Goal: Task Accomplishment & Management: Manage account settings

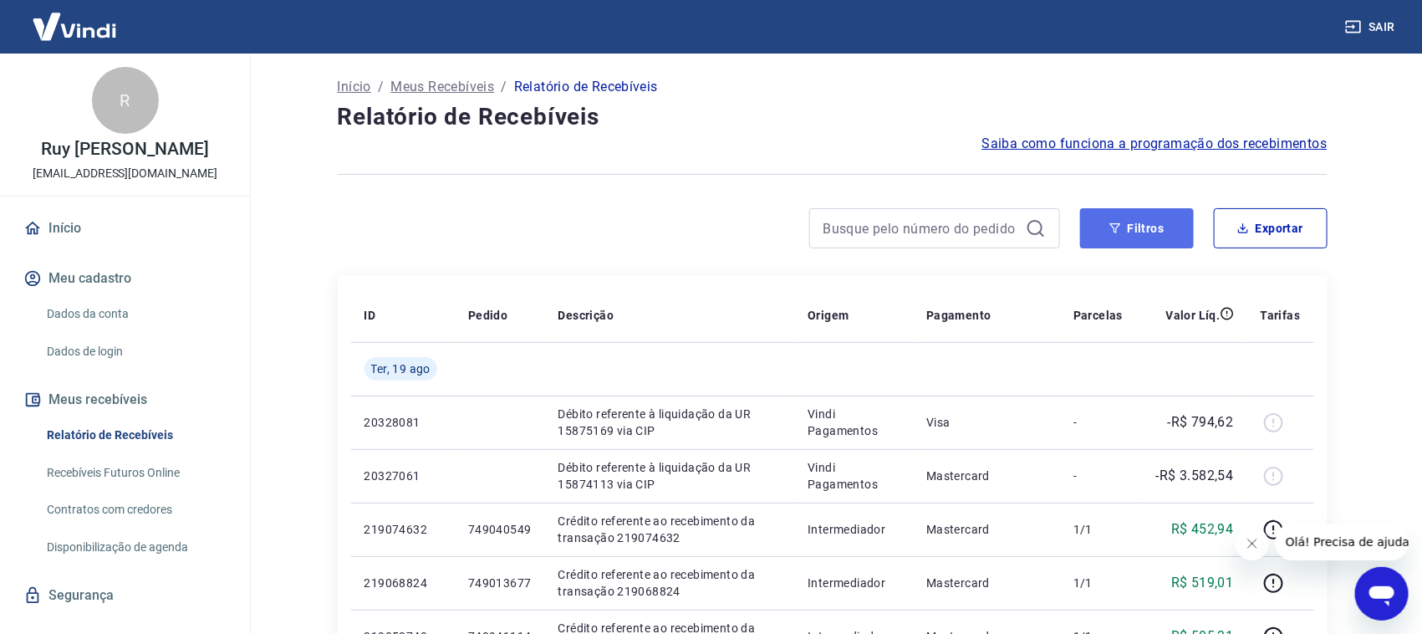
click at [1135, 240] on button "Filtros" at bounding box center [1137, 228] width 114 height 40
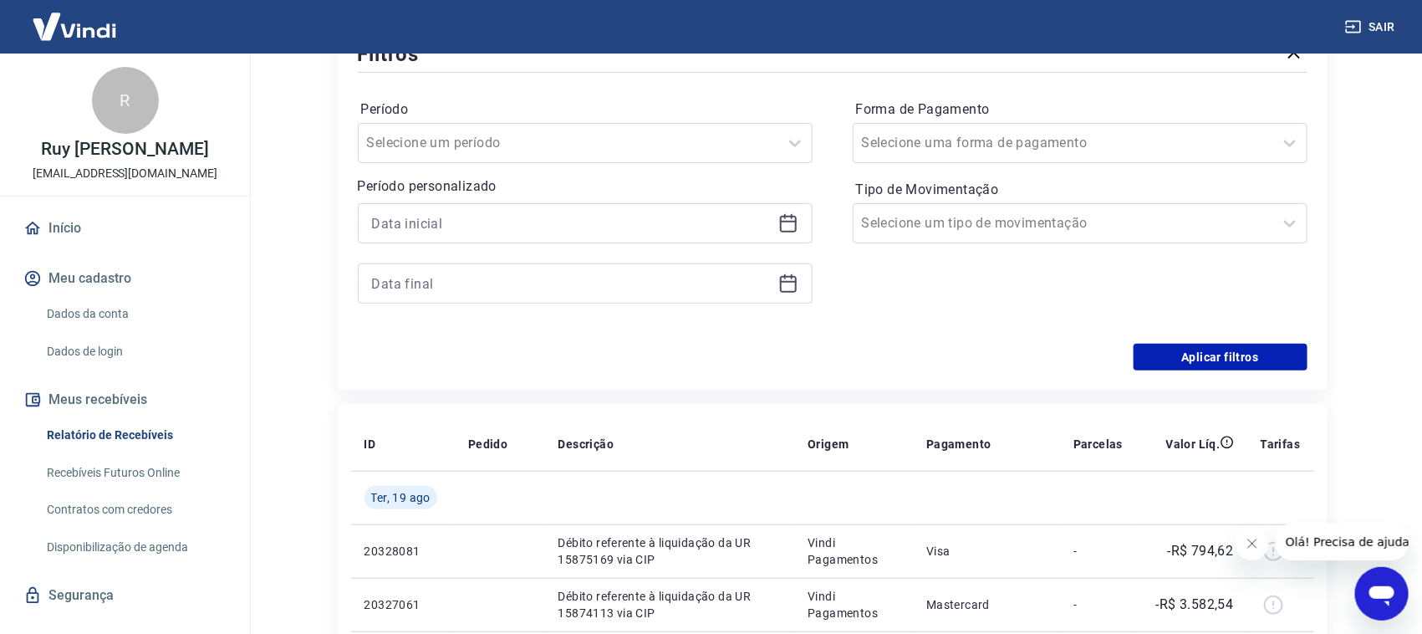
scroll to position [208, 0]
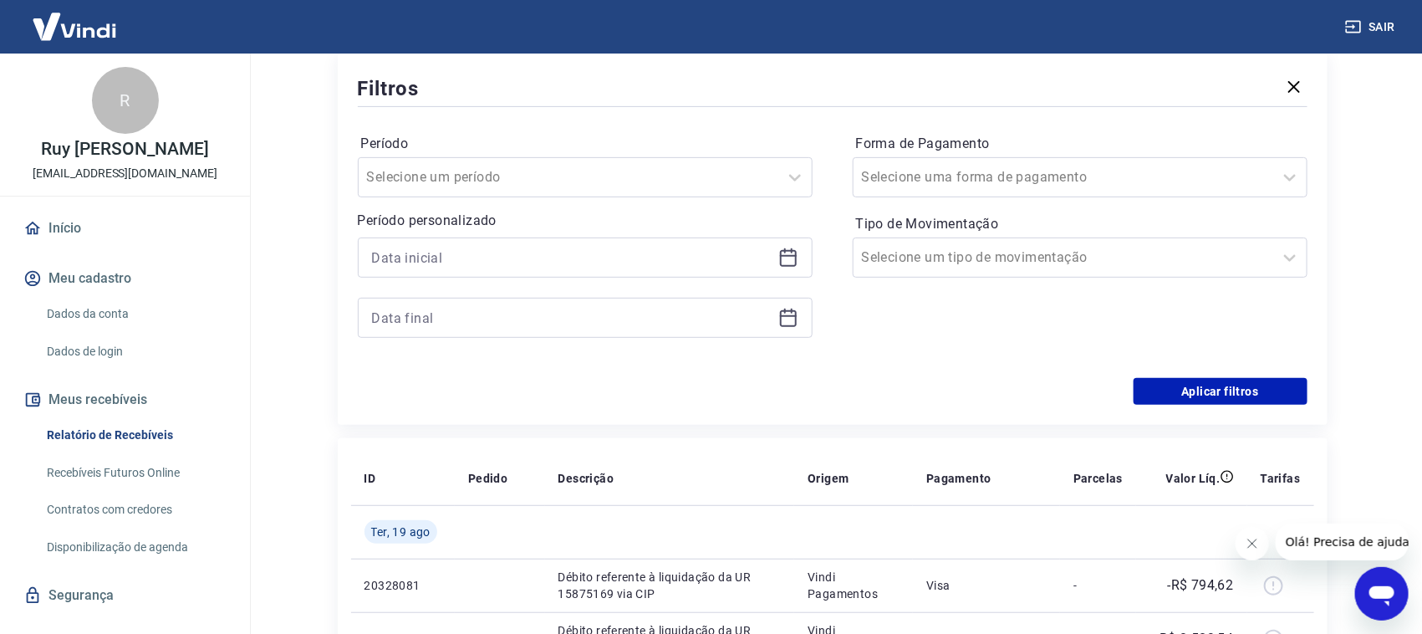
click at [795, 263] on icon at bounding box center [788, 258] width 17 height 17
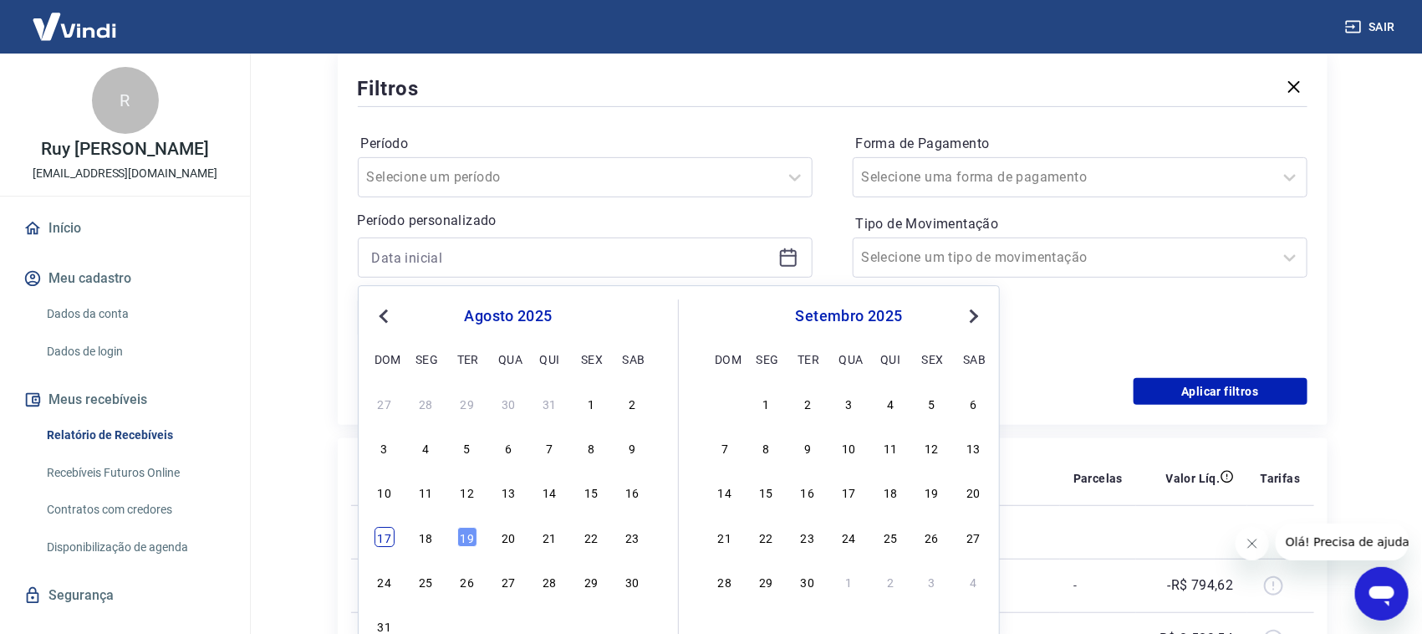
click at [385, 538] on div "17" at bounding box center [385, 537] width 20 height 20
type input "[DATE]"
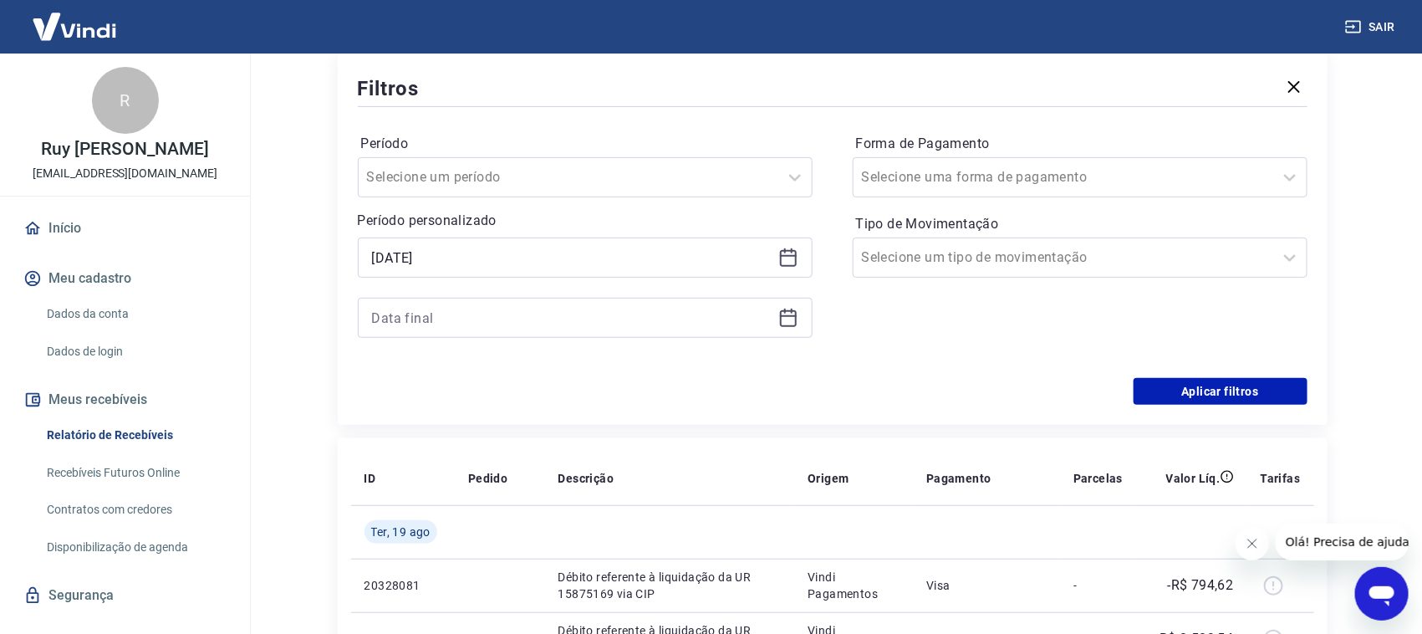
click at [783, 324] on icon at bounding box center [788, 318] width 17 height 17
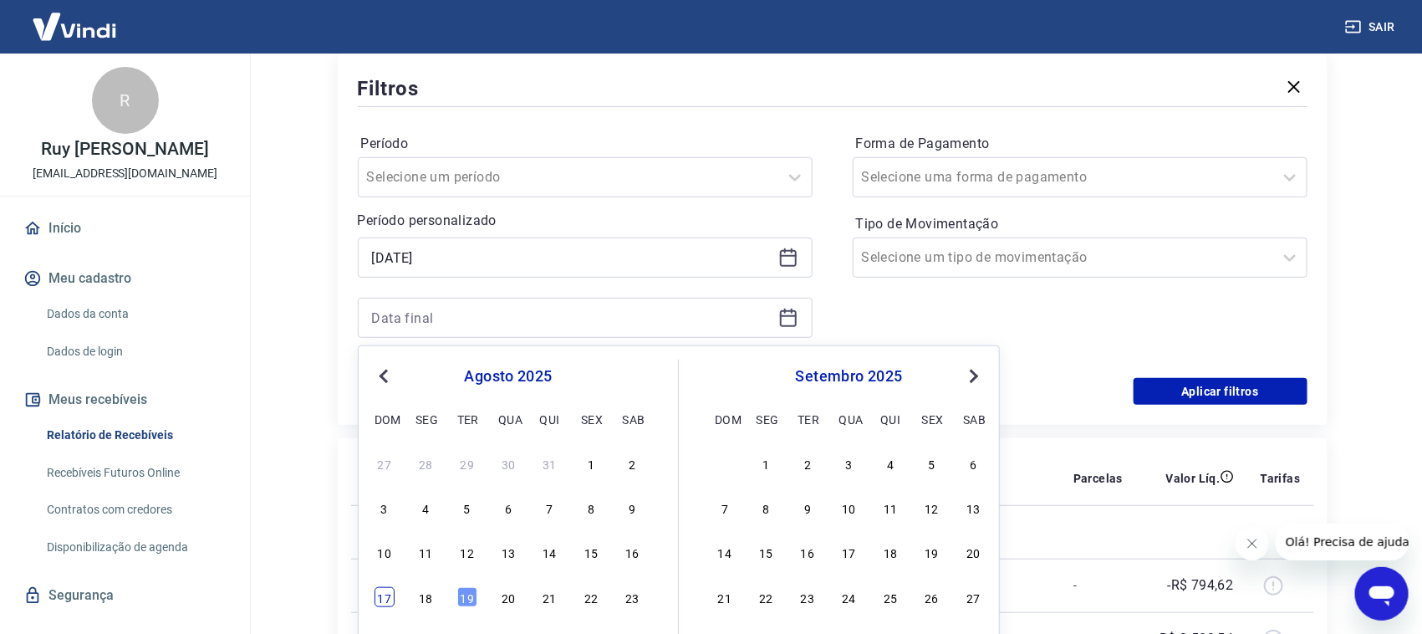
click at [390, 594] on div "17" at bounding box center [385, 597] width 20 height 20
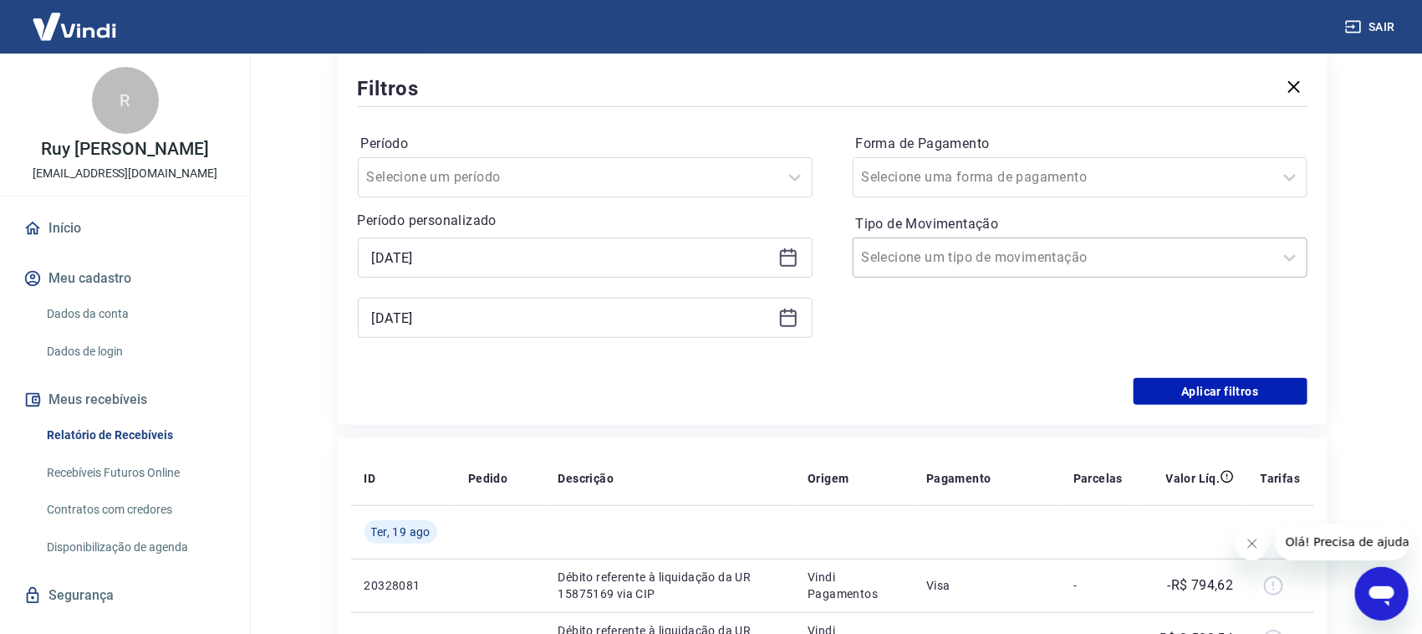
type input "[DATE]"
click at [1028, 252] on div at bounding box center [1063, 257] width 403 height 23
click at [917, 344] on div "Entrada" at bounding box center [1080, 344] width 455 height 33
click at [1154, 389] on button "Aplicar filtros" at bounding box center [1221, 391] width 174 height 27
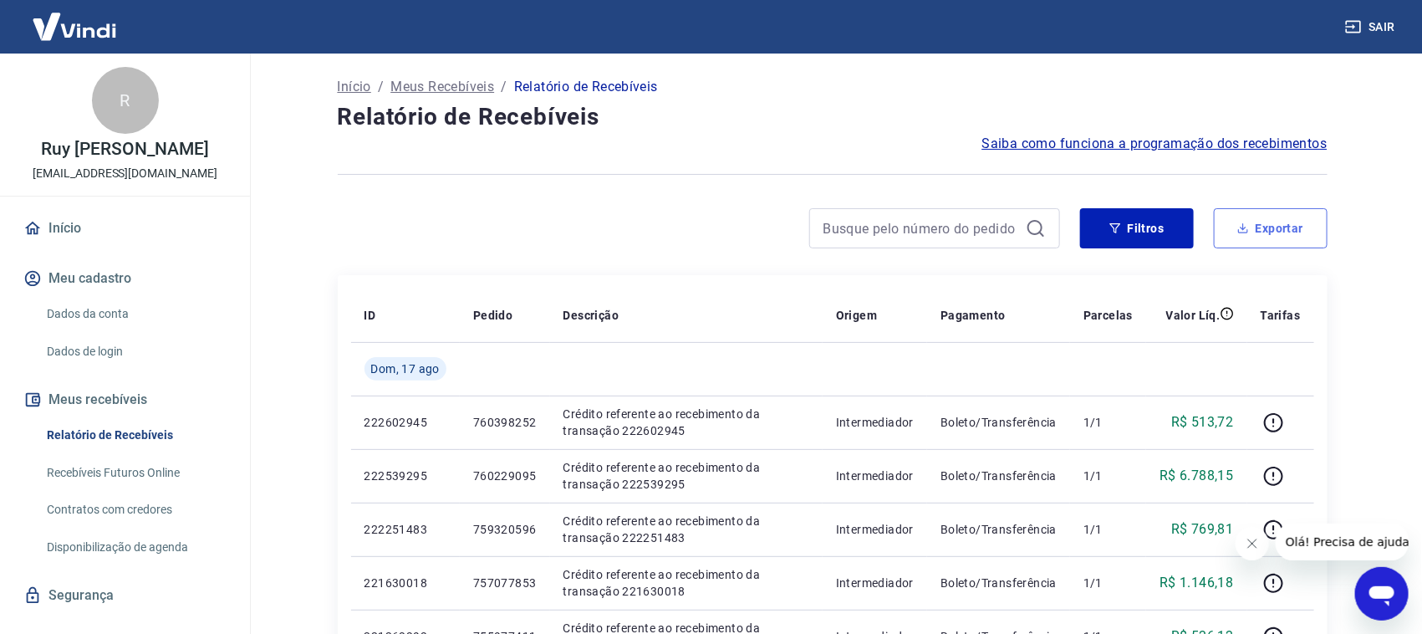
click at [1274, 236] on button "Exportar" at bounding box center [1271, 228] width 114 height 40
type input "[DATE]"
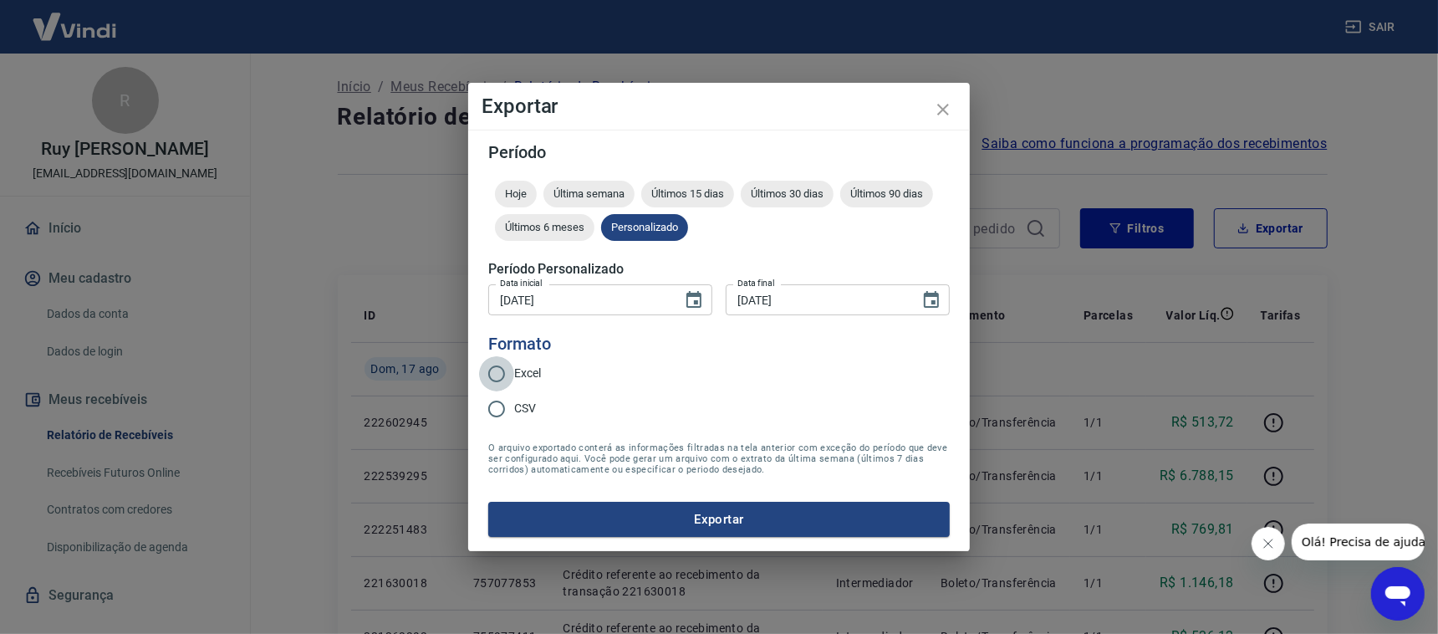
click at [497, 372] on input "Excel" at bounding box center [496, 373] width 35 height 35
radio input "true"
click at [624, 512] on button "Exportar" at bounding box center [719, 519] width 462 height 35
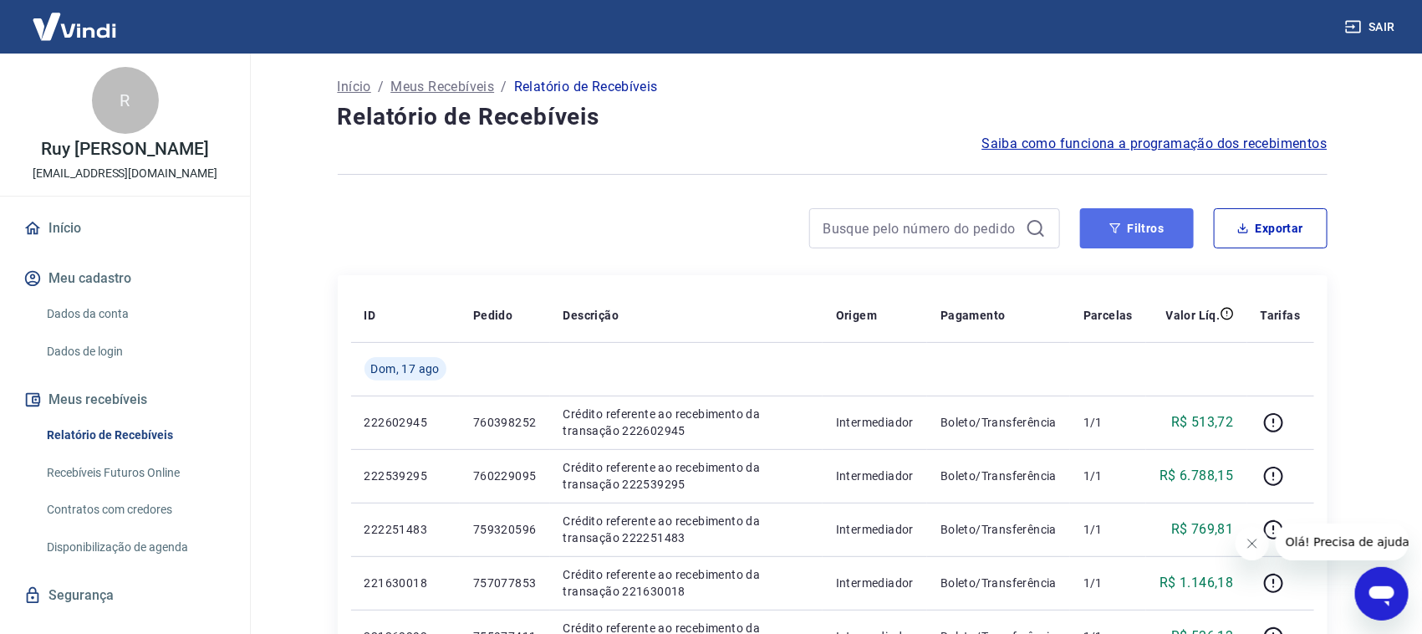
click at [1150, 233] on button "Filtros" at bounding box center [1137, 228] width 114 height 40
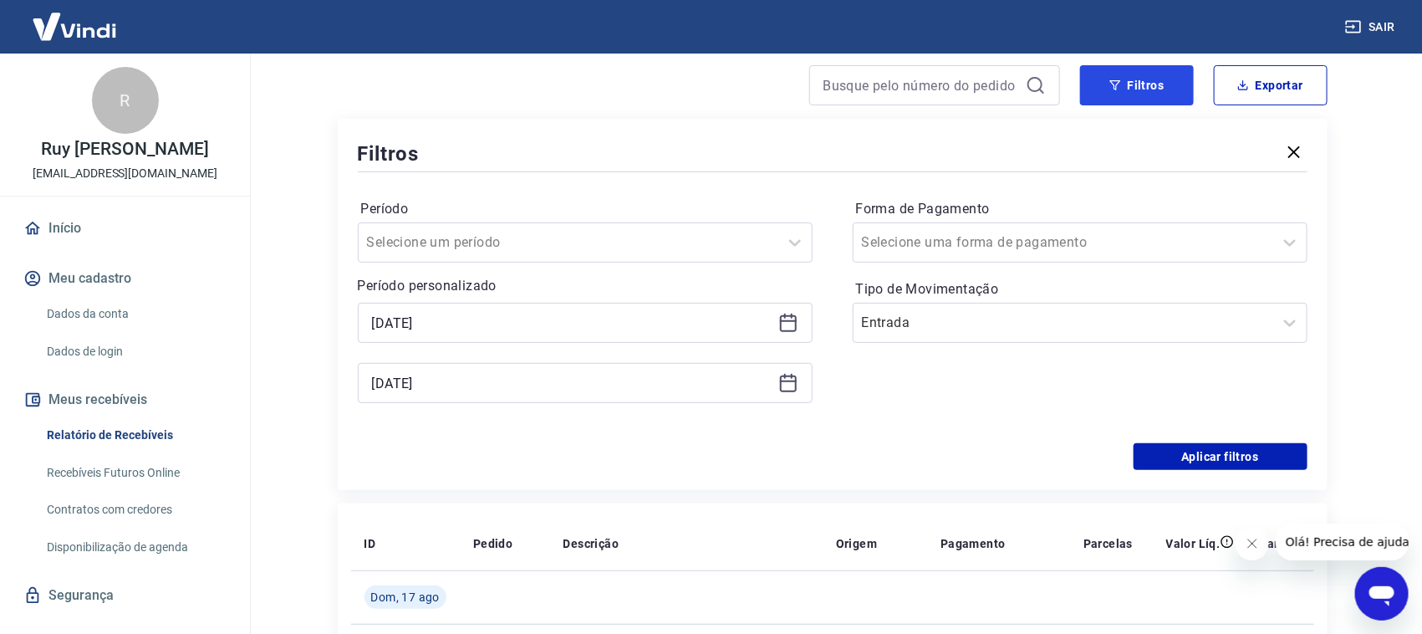
scroll to position [208, 0]
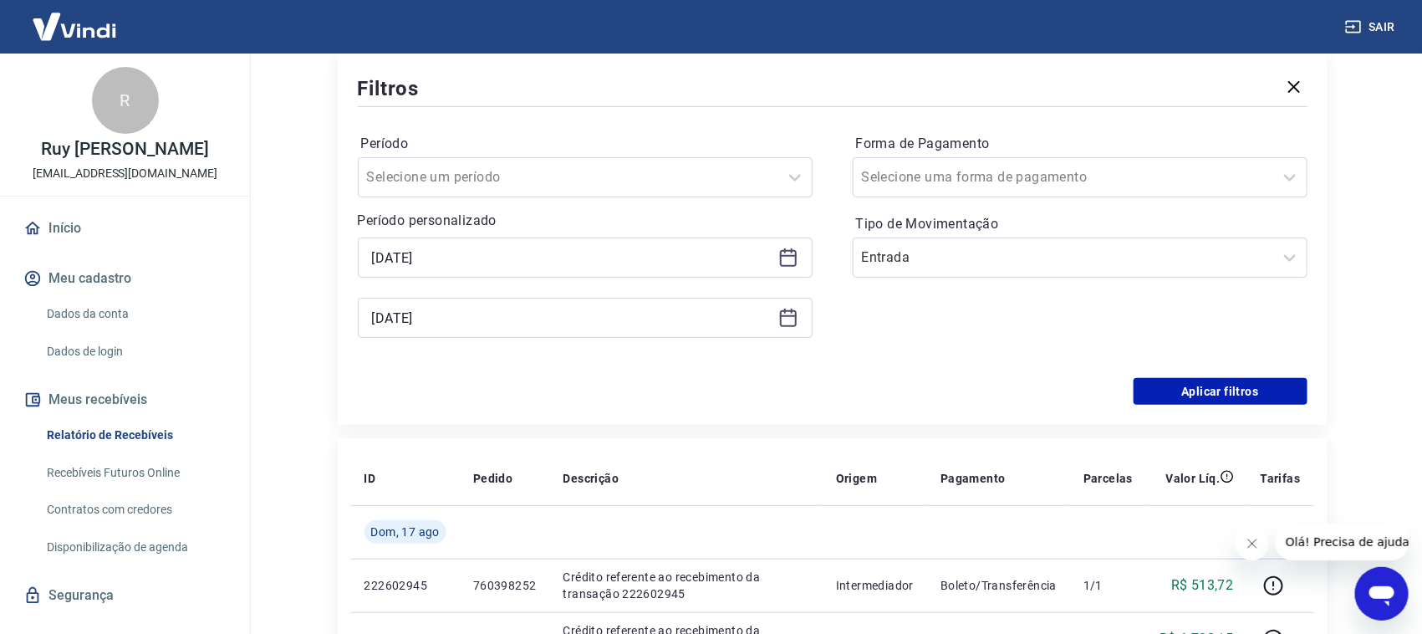
click at [799, 267] on div "[DATE]" at bounding box center [585, 257] width 455 height 40
click at [795, 258] on icon at bounding box center [788, 258] width 17 height 17
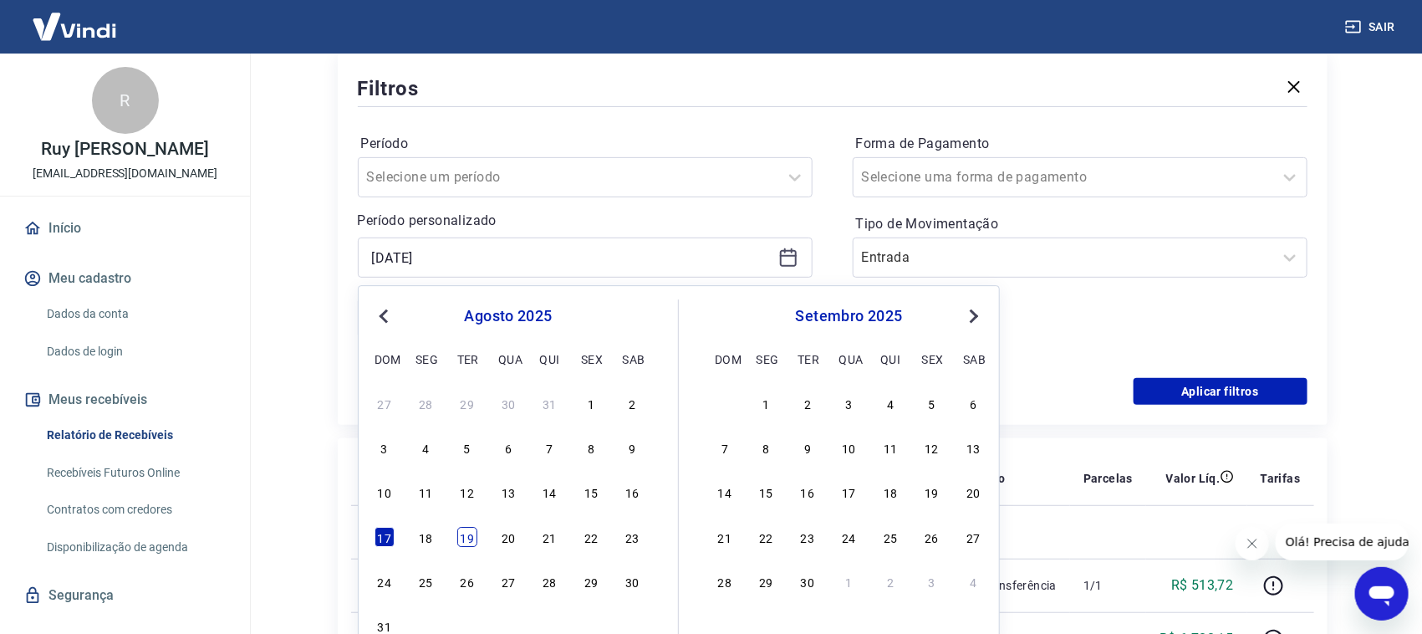
click at [464, 539] on div "19" at bounding box center [467, 537] width 20 height 20
type input "[DATE]"
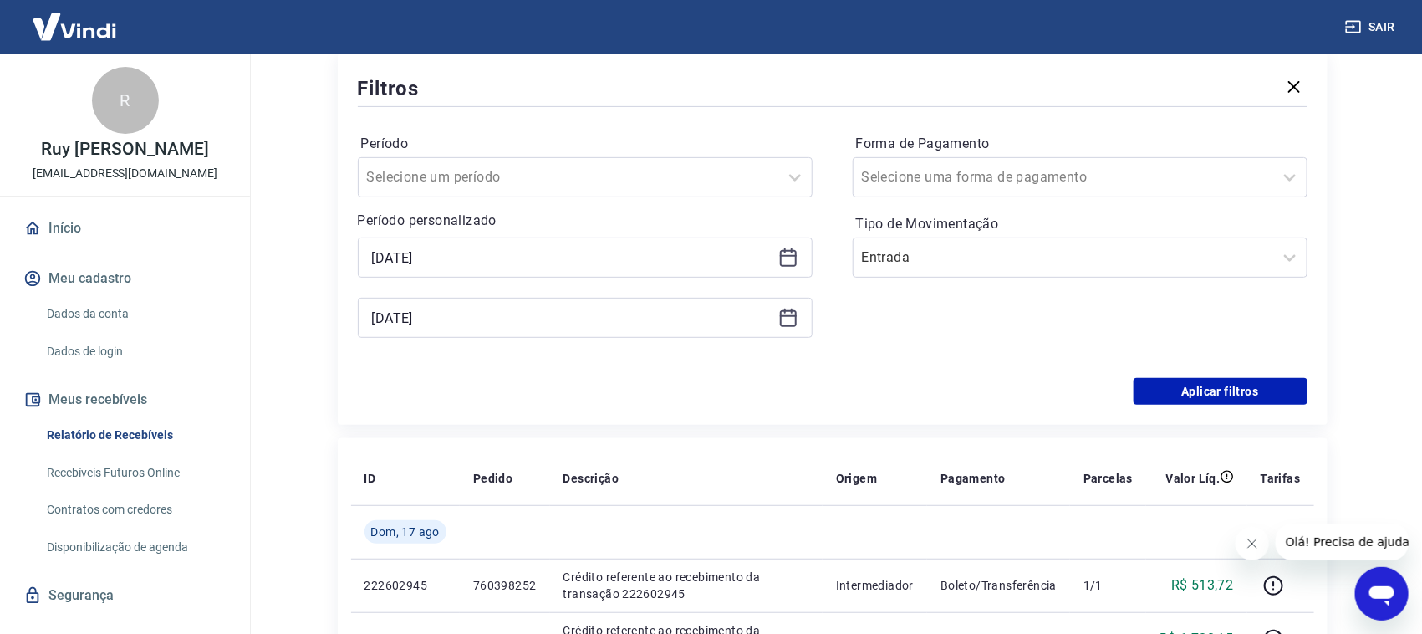
click at [786, 322] on icon at bounding box center [788, 318] width 20 height 20
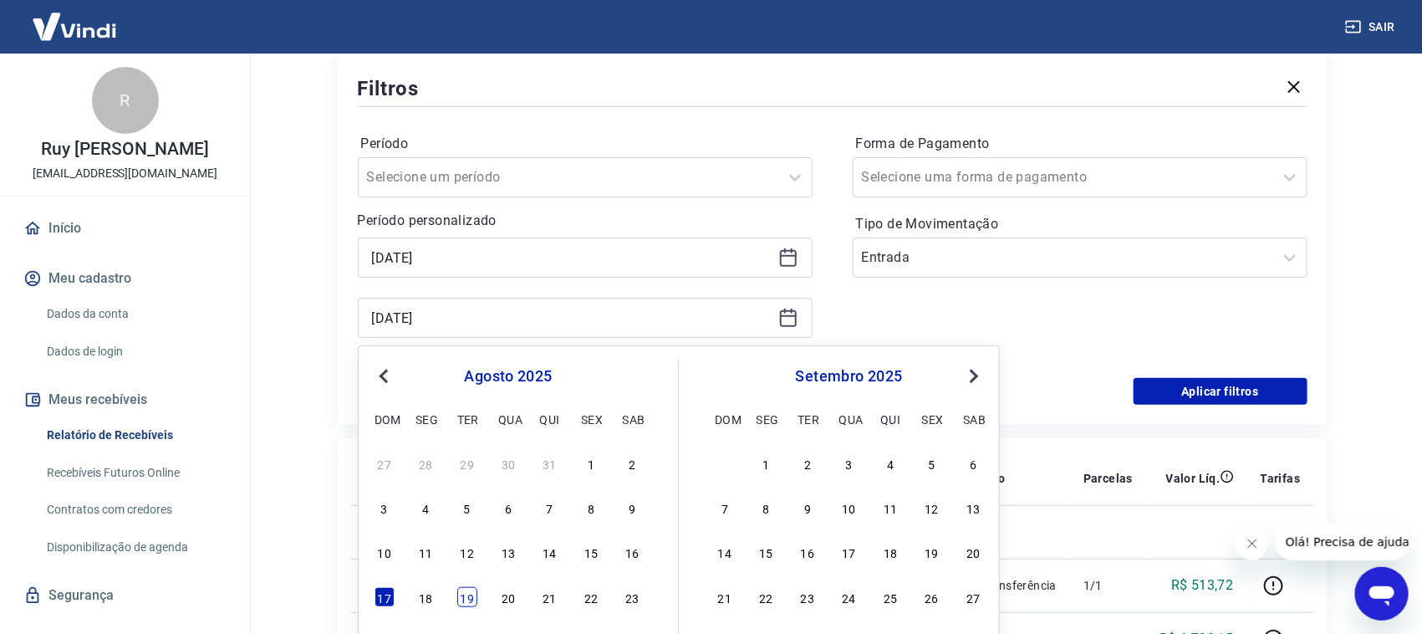
click at [467, 597] on div "19" at bounding box center [467, 597] width 20 height 20
type input "[DATE]"
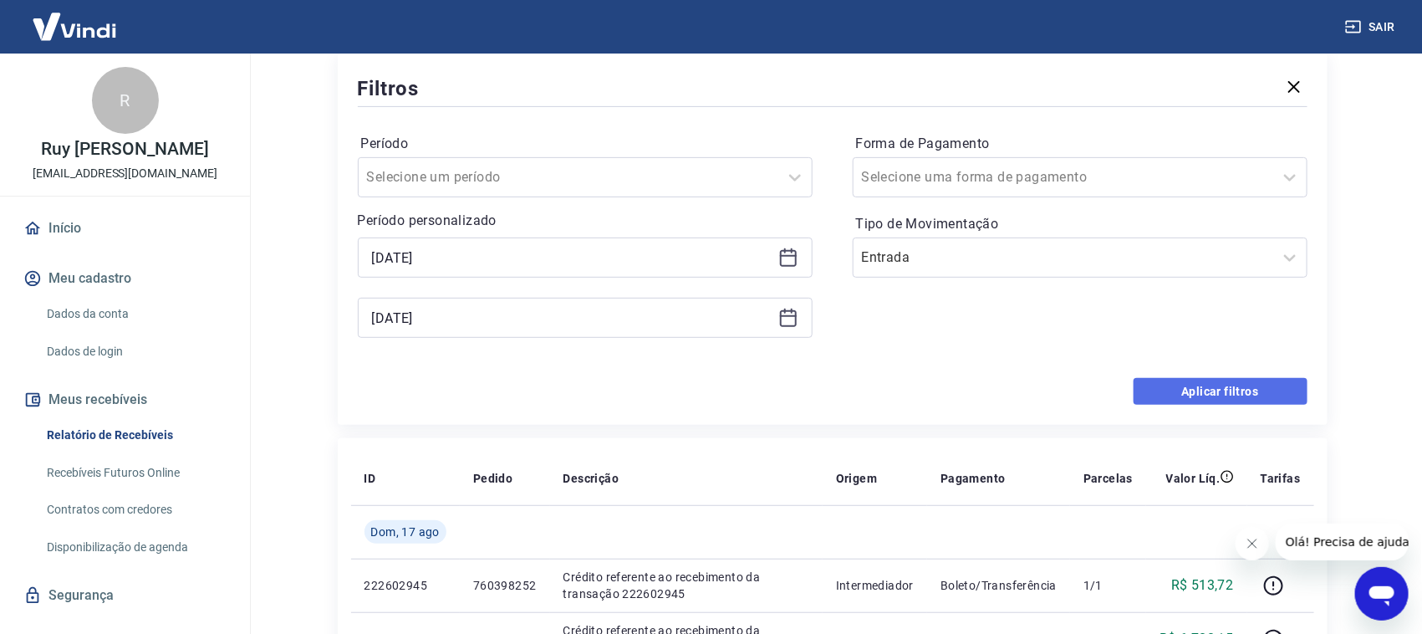
click at [1167, 395] on button "Aplicar filtros" at bounding box center [1221, 391] width 174 height 27
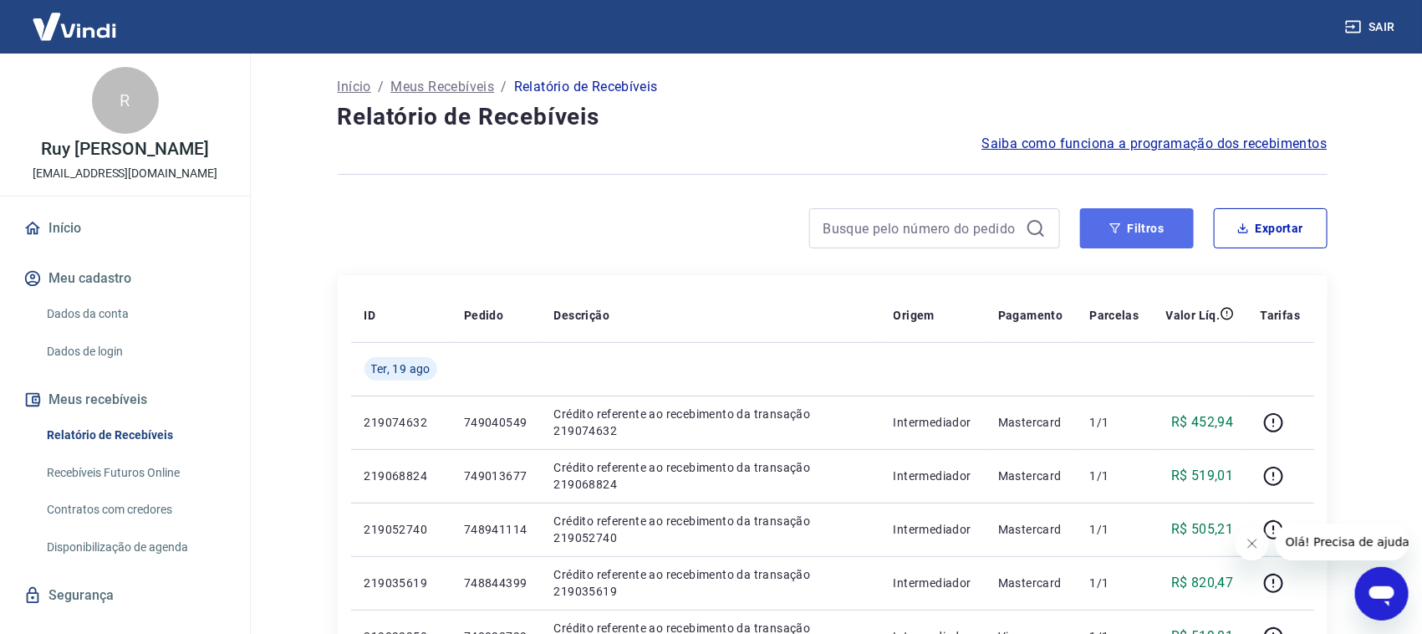
click at [1105, 237] on button "Filtros" at bounding box center [1137, 228] width 114 height 40
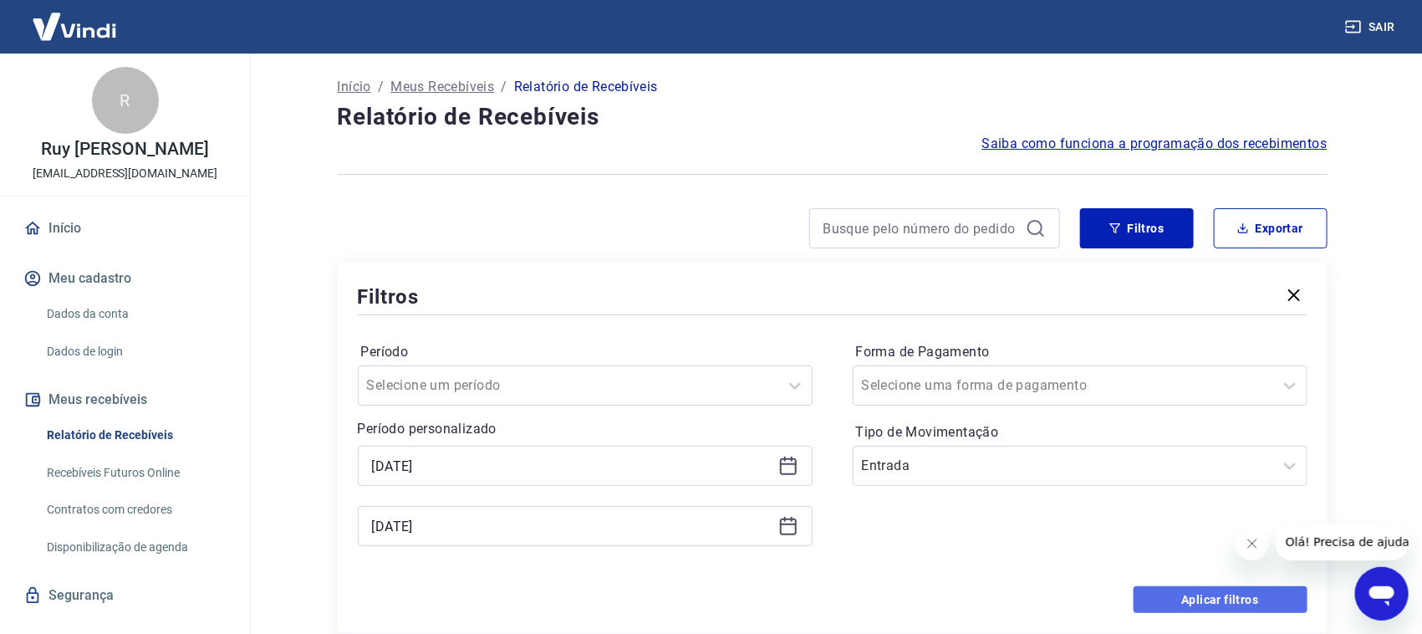
click at [1232, 594] on button "Aplicar filtros" at bounding box center [1221, 599] width 174 height 27
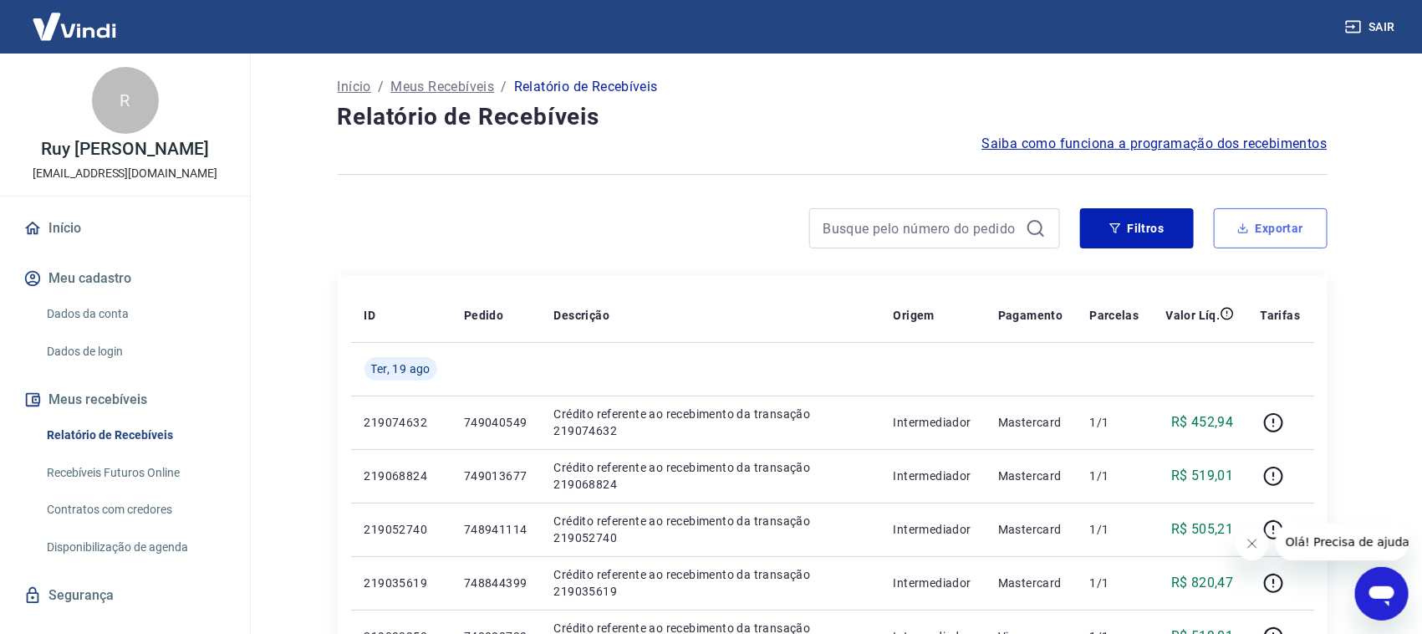
click at [1264, 234] on button "Exportar" at bounding box center [1271, 228] width 114 height 40
type input "[DATE]"
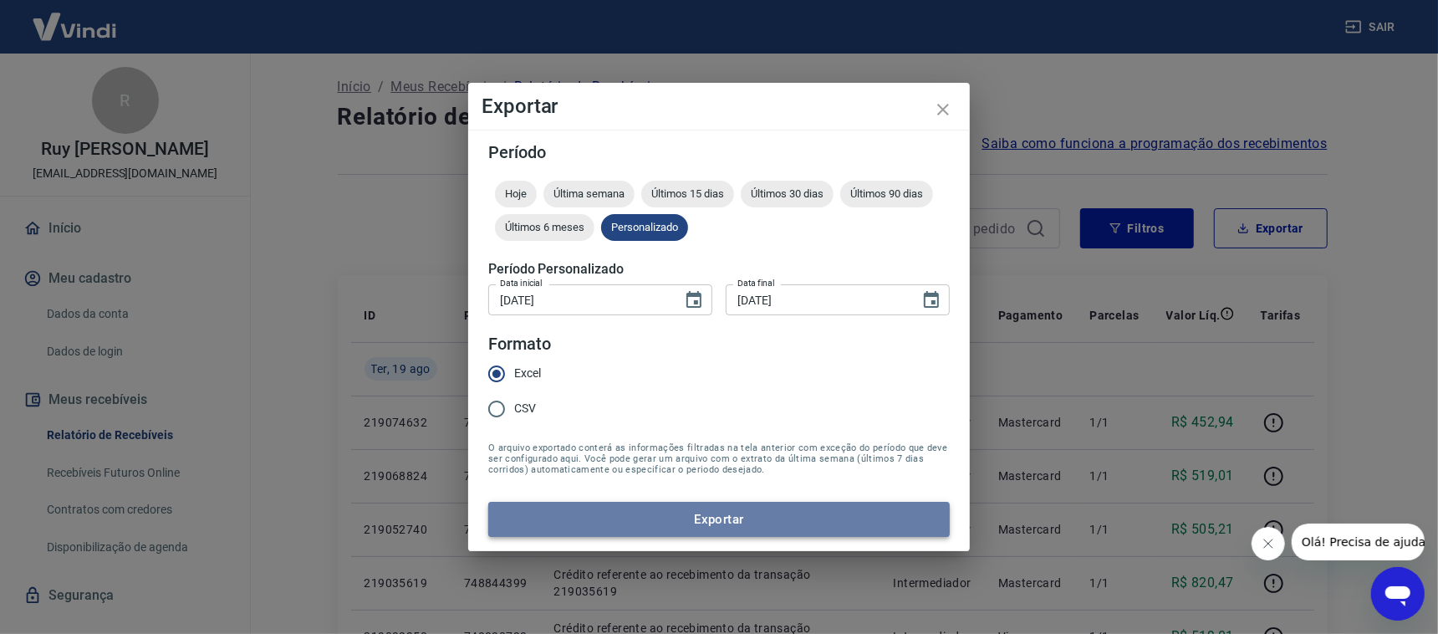
click at [696, 517] on button "Exportar" at bounding box center [719, 519] width 462 height 35
